Goal: Task Accomplishment & Management: Complete application form

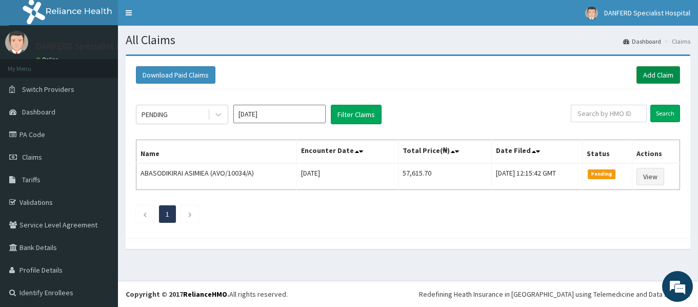
click at [654, 73] on link "Add Claim" at bounding box center [659, 74] width 44 height 17
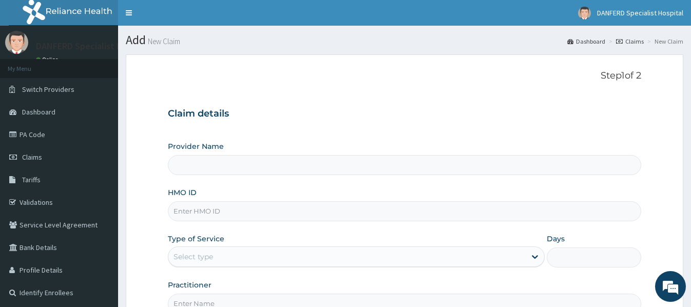
type input "DANFERD SPECIALIST HOSPITAL"
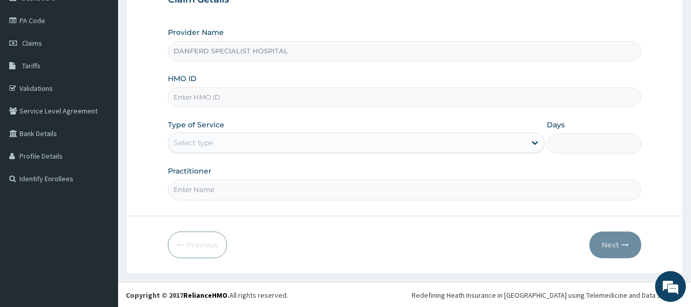
scroll to position [115, 0]
click at [203, 95] on input "HMO ID" at bounding box center [404, 96] width 472 height 20
type input "GEL/10022/A"
click at [222, 151] on div "Select type" at bounding box center [356, 141] width 377 height 21
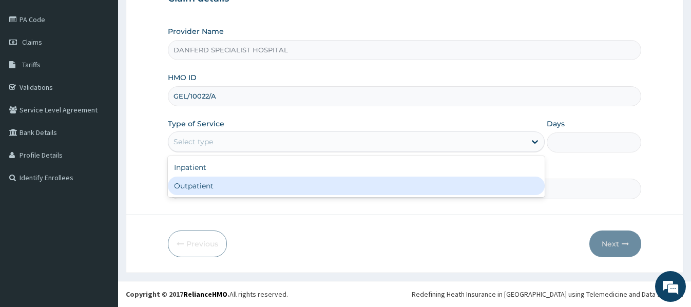
click at [202, 188] on div "Outpatient" at bounding box center [356, 185] width 377 height 18
type input "1"
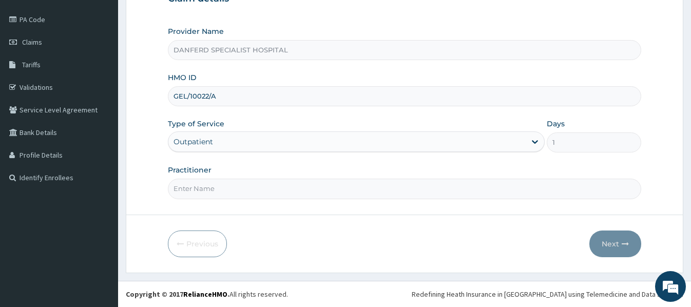
click at [202, 190] on input "Practitioner" at bounding box center [404, 189] width 472 height 20
type input "[PERSON_NAME]"
click at [613, 245] on button "Next" at bounding box center [615, 243] width 52 height 27
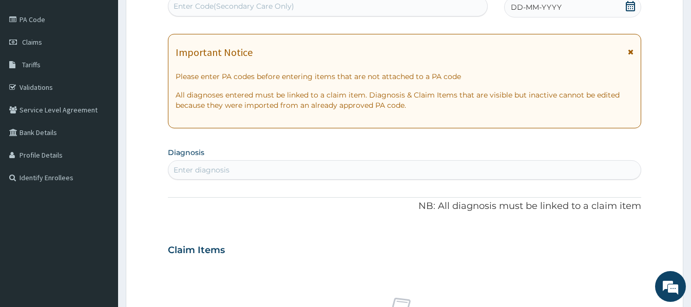
click at [573, 12] on div "DD-MM-YYYY" at bounding box center [572, 7] width 137 height 21
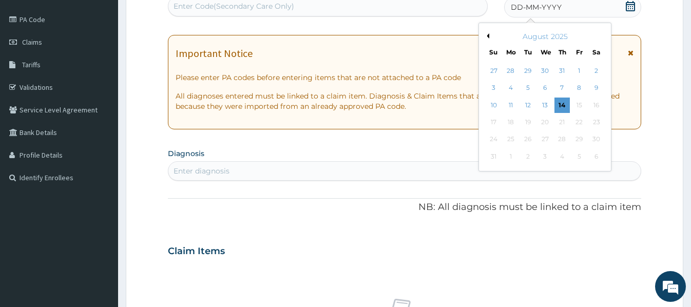
click at [562, 105] on div "14" at bounding box center [561, 104] width 15 height 15
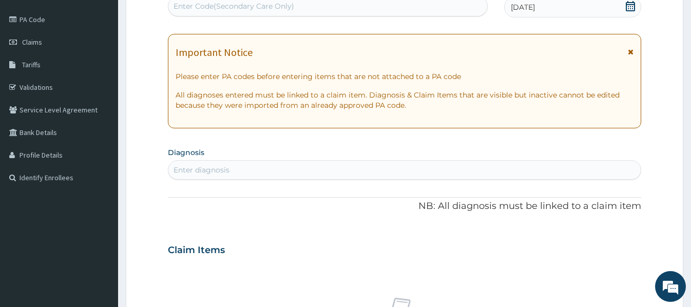
click at [245, 168] on div "Enter diagnosis" at bounding box center [403, 170] width 471 height 16
type input "o"
type input "[MEDICAL_DATA]"
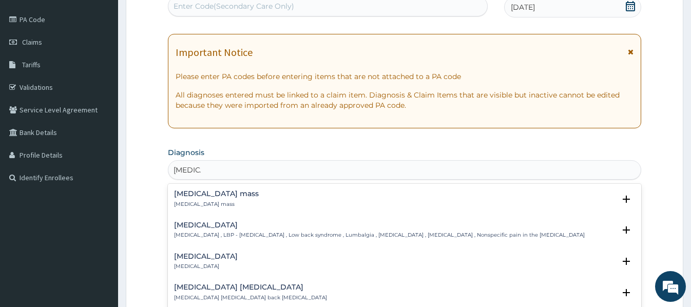
click at [206, 221] on h4 "[MEDICAL_DATA]" at bounding box center [379, 225] width 410 height 8
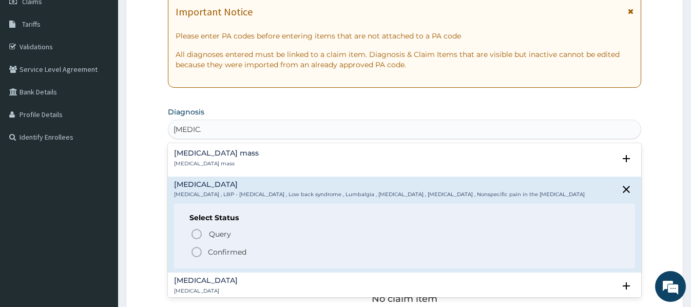
scroll to position [166, 0]
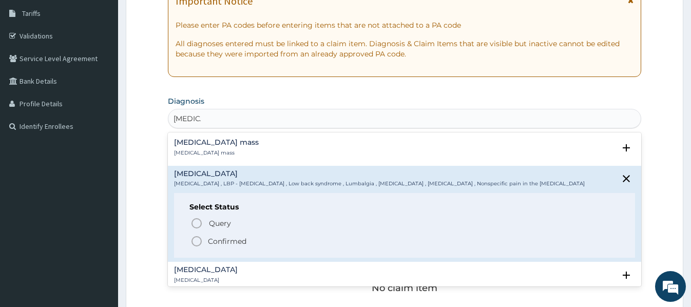
click at [219, 241] on p "Confirmed" at bounding box center [227, 241] width 38 height 10
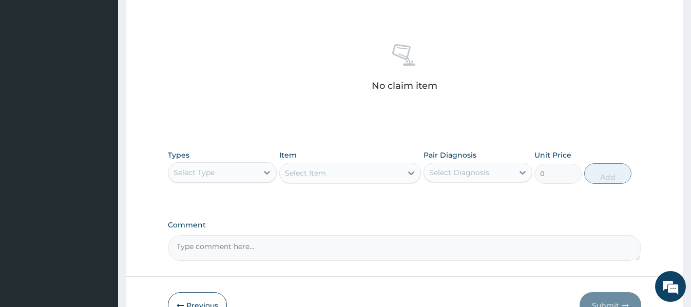
scroll to position [423, 0]
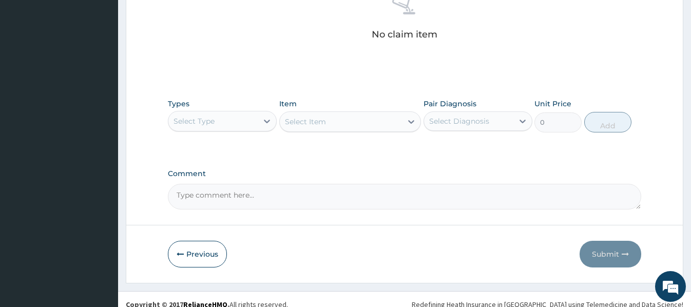
click at [250, 127] on div "Select Type" at bounding box center [212, 121] width 89 height 16
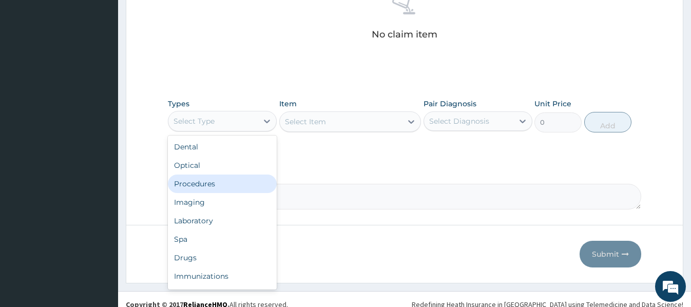
click at [208, 181] on div "Procedures" at bounding box center [222, 183] width 109 height 18
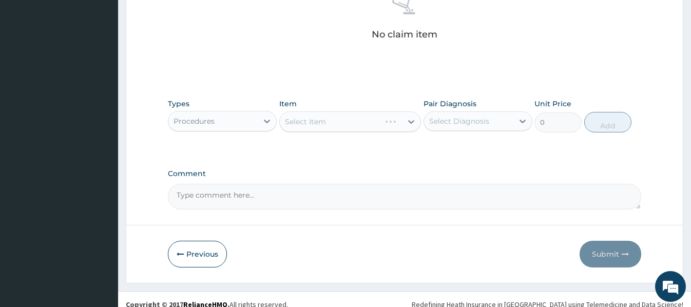
click at [285, 120] on div "Select Item" at bounding box center [350, 121] width 142 height 21
click at [284, 119] on div "Select Item" at bounding box center [341, 121] width 122 height 16
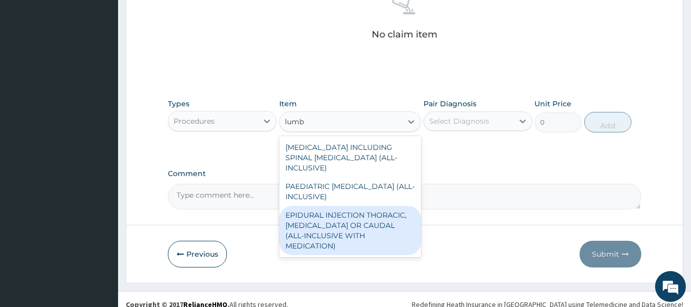
type input "lumb"
click at [242, 122] on div "Procedures" at bounding box center [212, 121] width 89 height 16
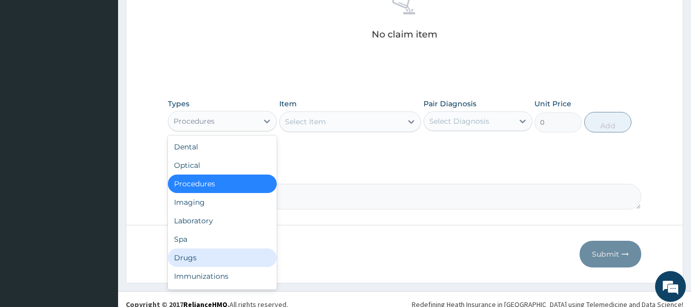
click at [199, 258] on div "Drugs" at bounding box center [222, 257] width 109 height 18
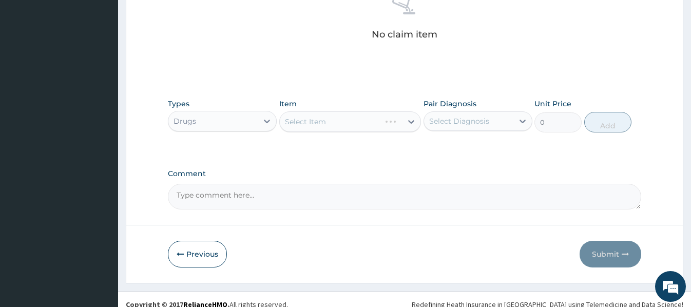
click at [288, 119] on div "Select Item" at bounding box center [350, 121] width 142 height 21
click at [286, 120] on div "Select Item" at bounding box center [350, 121] width 142 height 21
click at [288, 113] on div "Select Item" at bounding box center [350, 121] width 142 height 21
click at [287, 119] on div "Select Item" at bounding box center [350, 121] width 142 height 21
click at [286, 118] on div "Select Item" at bounding box center [350, 121] width 142 height 21
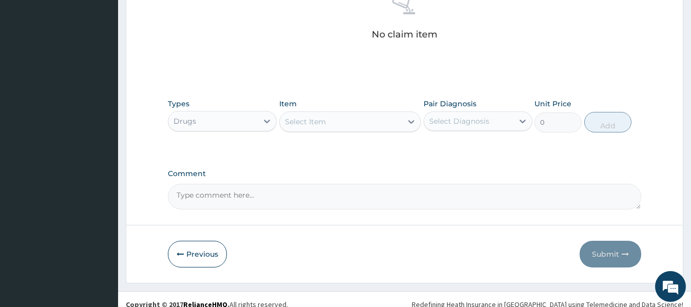
click at [286, 114] on div "Select Item" at bounding box center [341, 121] width 122 height 16
click at [288, 122] on div "Select Item" at bounding box center [305, 121] width 41 height 10
click at [288, 121] on div "Select Item" at bounding box center [305, 121] width 41 height 10
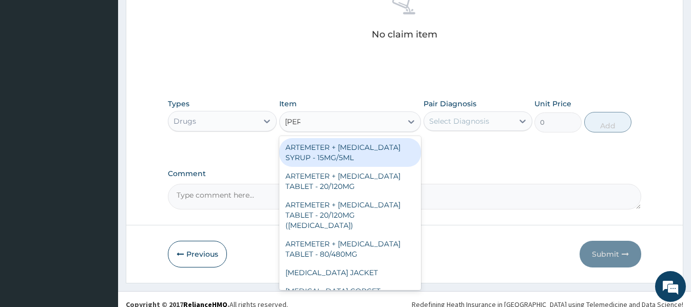
type input "lumb"
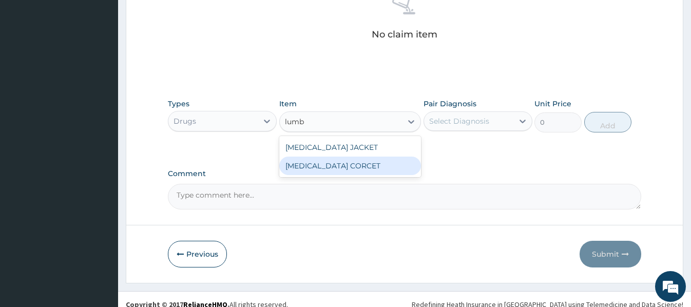
click at [327, 166] on div "[MEDICAL_DATA] CORCET" at bounding box center [350, 165] width 142 height 18
type input "14000"
